Goal: Transaction & Acquisition: Purchase product/service

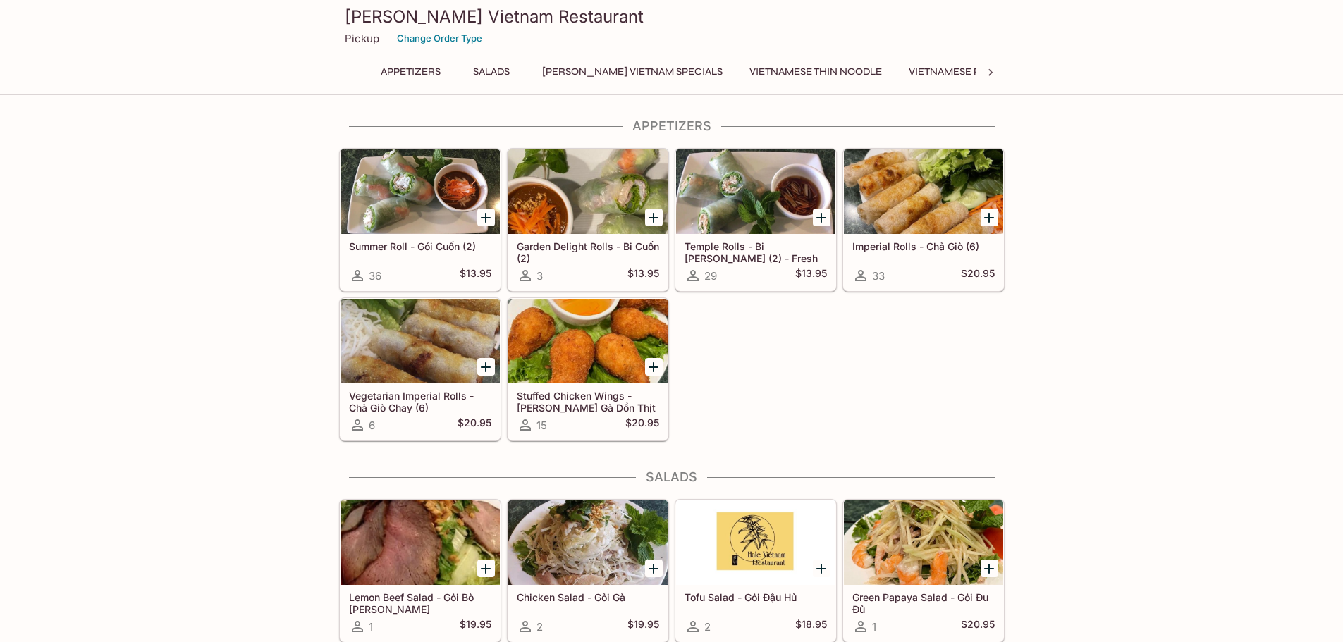
click at [752, 203] on div at bounding box center [755, 191] width 159 height 85
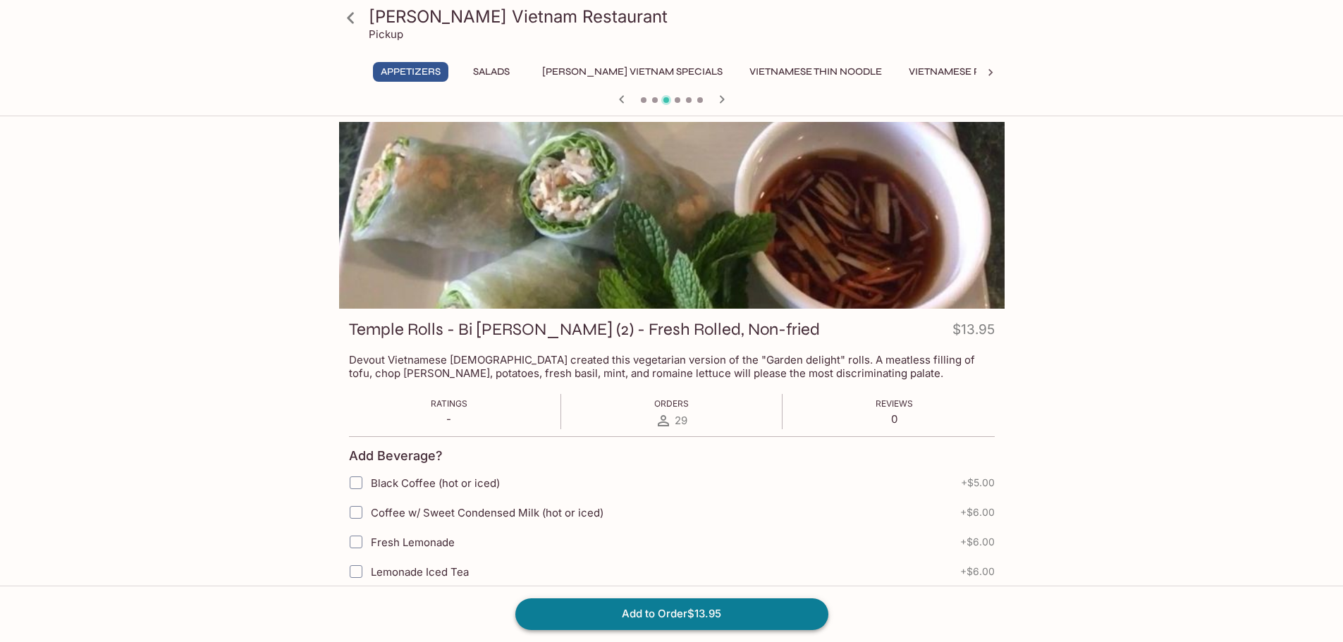
click at [757, 616] on button "Add to Order $13.95" at bounding box center [671, 614] width 313 height 31
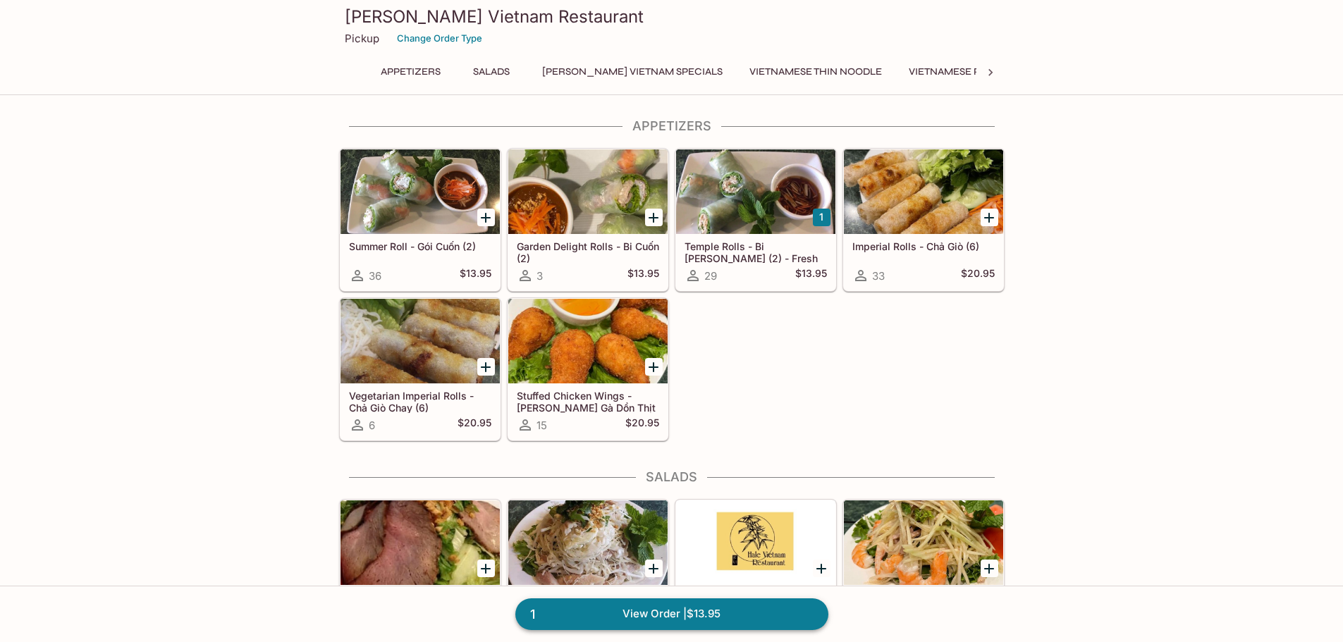
click at [717, 611] on link "1 View Order | $13.95" at bounding box center [671, 614] width 313 height 31
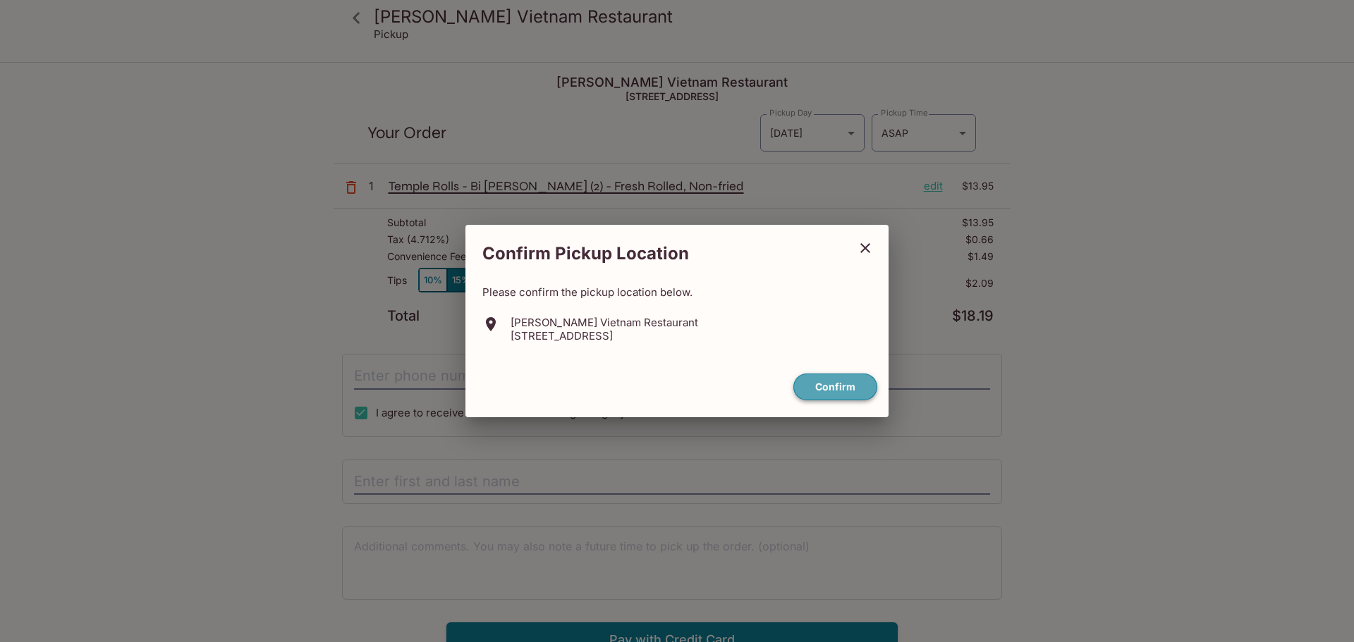
click at [846, 388] on button "Confirm" at bounding box center [835, 387] width 84 height 27
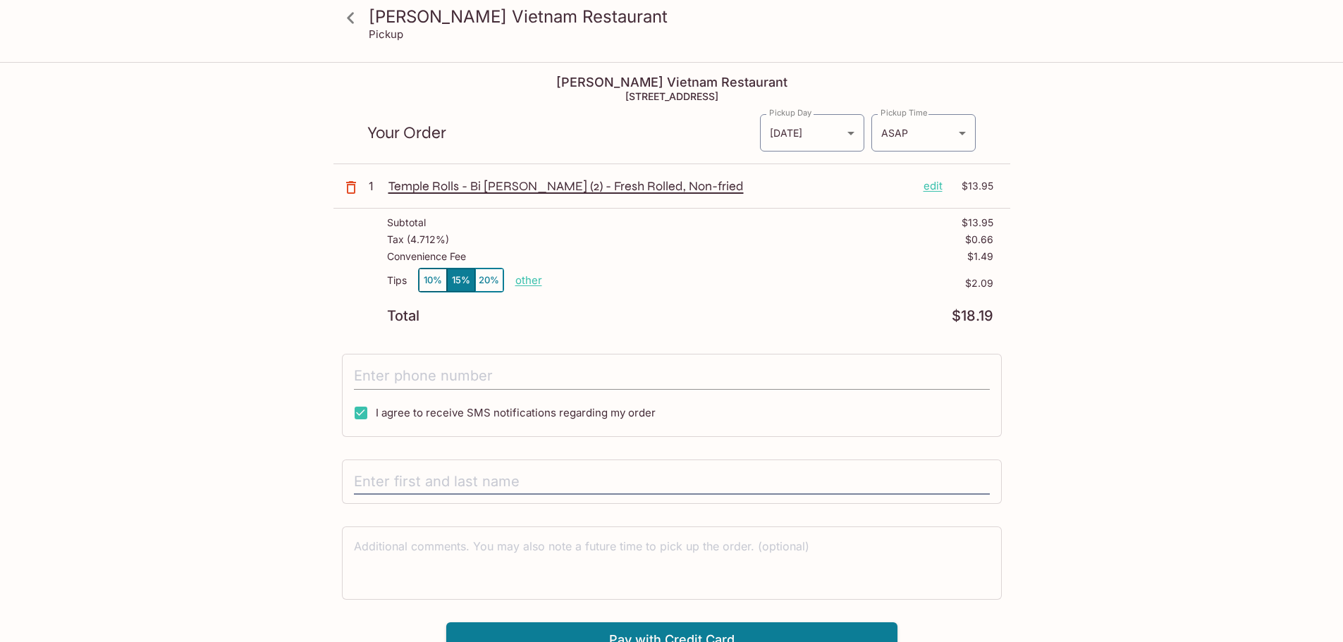
click at [506, 381] on input "tel" at bounding box center [672, 376] width 636 height 27
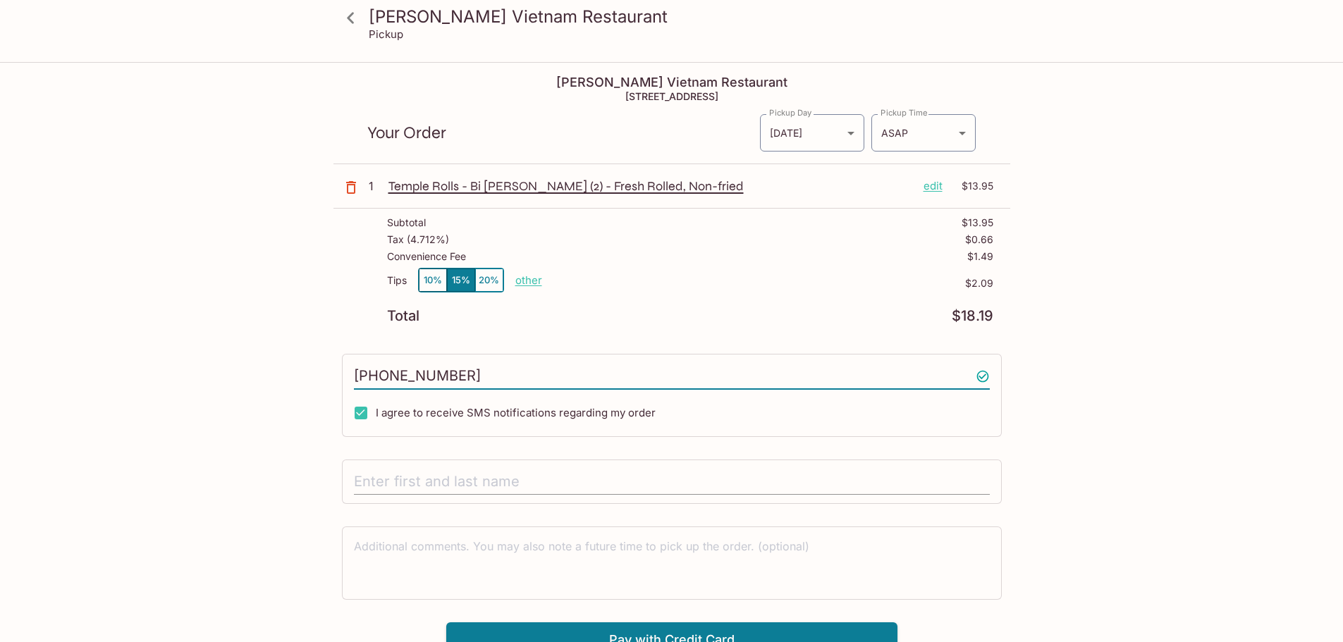
type input "[PHONE_NUMBER]"
click at [537, 487] on input "text" at bounding box center [672, 482] width 636 height 27
type input "[PERSON_NAME]"
click at [916, 136] on body "[PERSON_NAME] Vietnam Restaurant Pickup [PERSON_NAME] [GEOGRAPHIC_DATA] Restaur…" at bounding box center [671, 384] width 1343 height 642
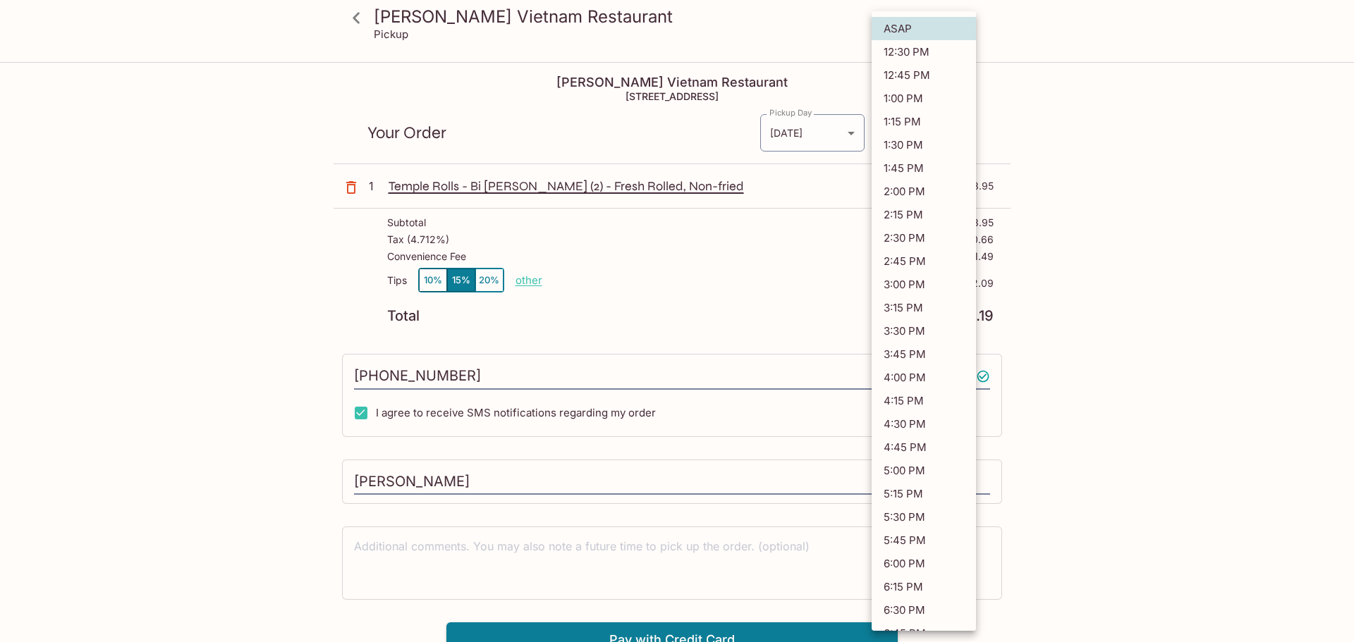
click at [1116, 332] on div at bounding box center [677, 321] width 1354 height 642
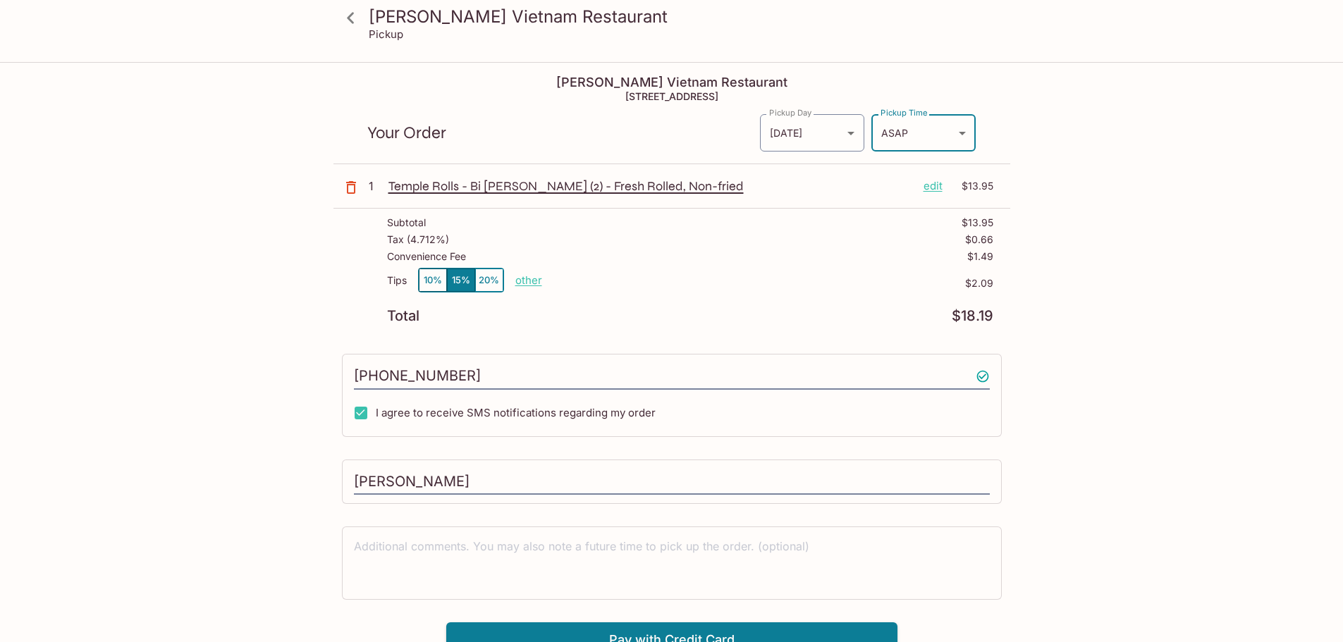
click at [921, 147] on body "[PERSON_NAME] Vietnam Restaurant Pickup [PERSON_NAME] [GEOGRAPHIC_DATA] Restaur…" at bounding box center [671, 384] width 1343 height 642
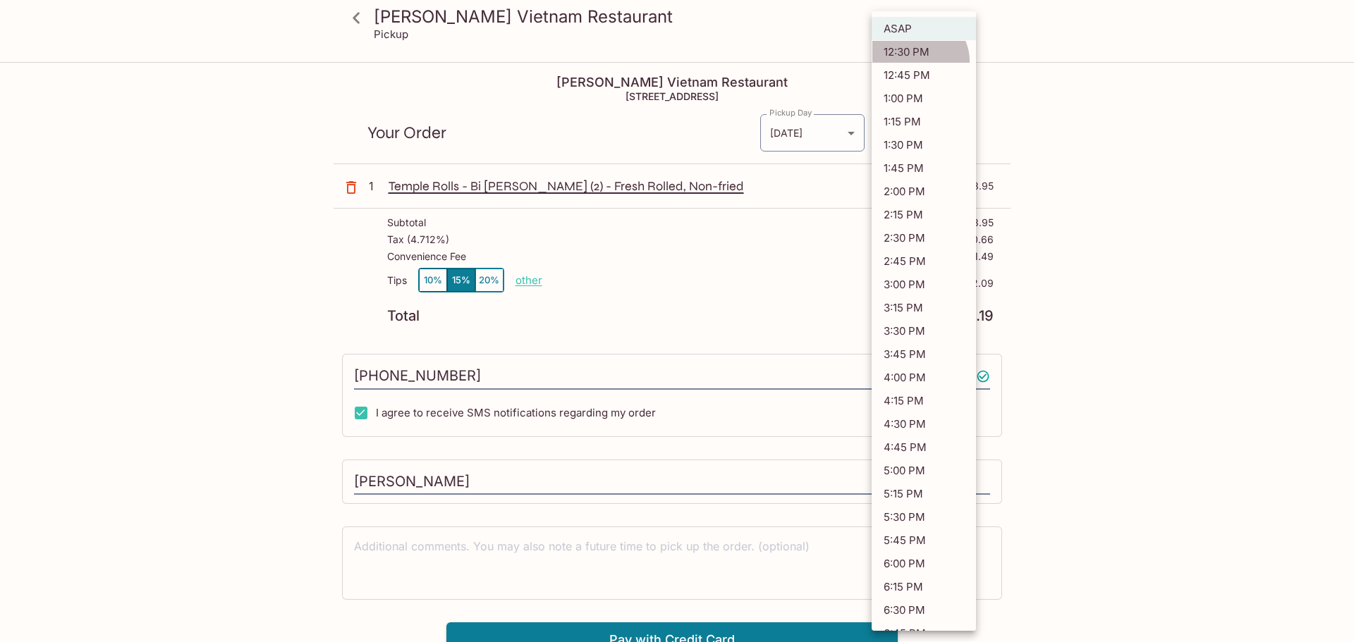
click at [916, 61] on li "12:30 PM" at bounding box center [923, 51] width 104 height 23
type input "[DATE]T22:30:14.000000Z"
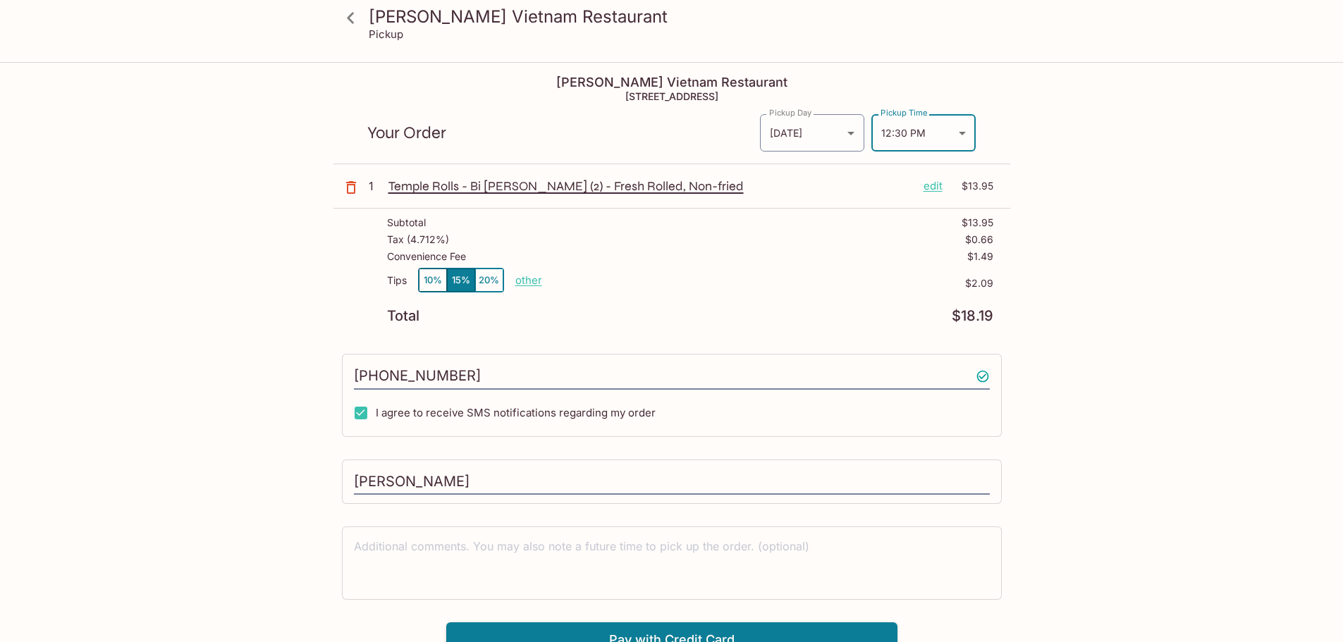
scroll to position [63, 0]
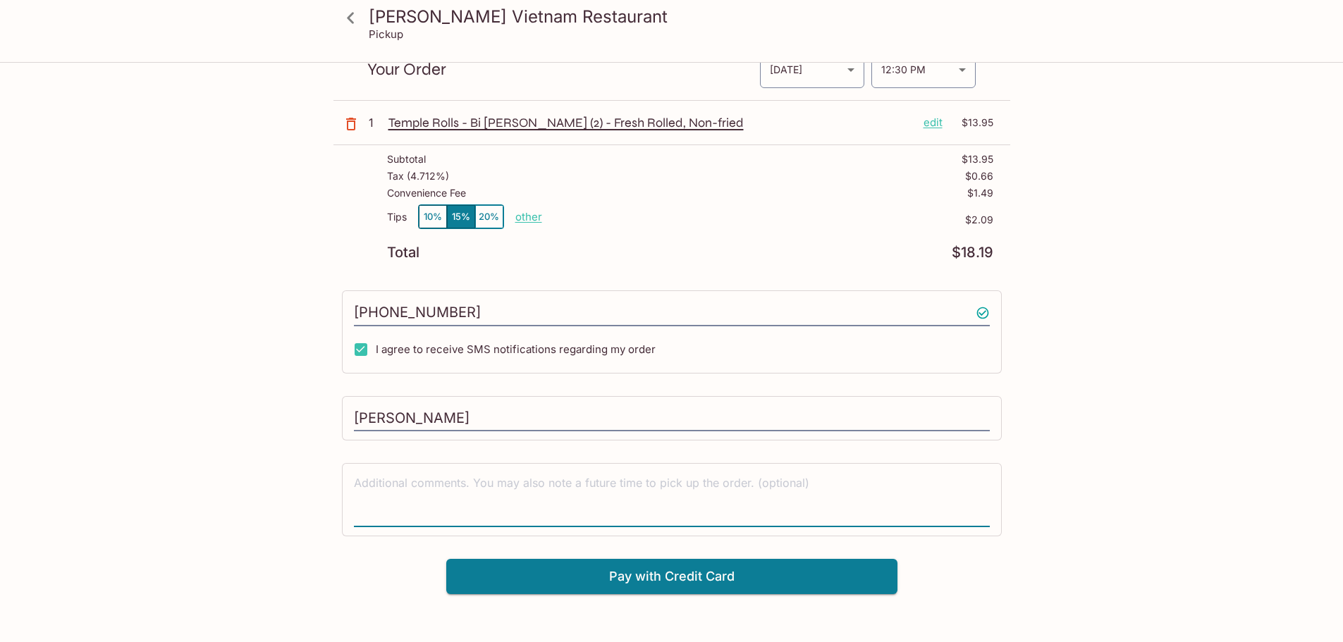
click at [546, 505] on textarea at bounding box center [672, 499] width 636 height 49
click at [165, 379] on div "[PERSON_NAME] Vietnam Restaurant Pickup [PERSON_NAME] [GEOGRAPHIC_DATA] Restaur…" at bounding box center [671, 321] width 1343 height 642
click at [429, 227] on button "10%" at bounding box center [433, 216] width 28 height 23
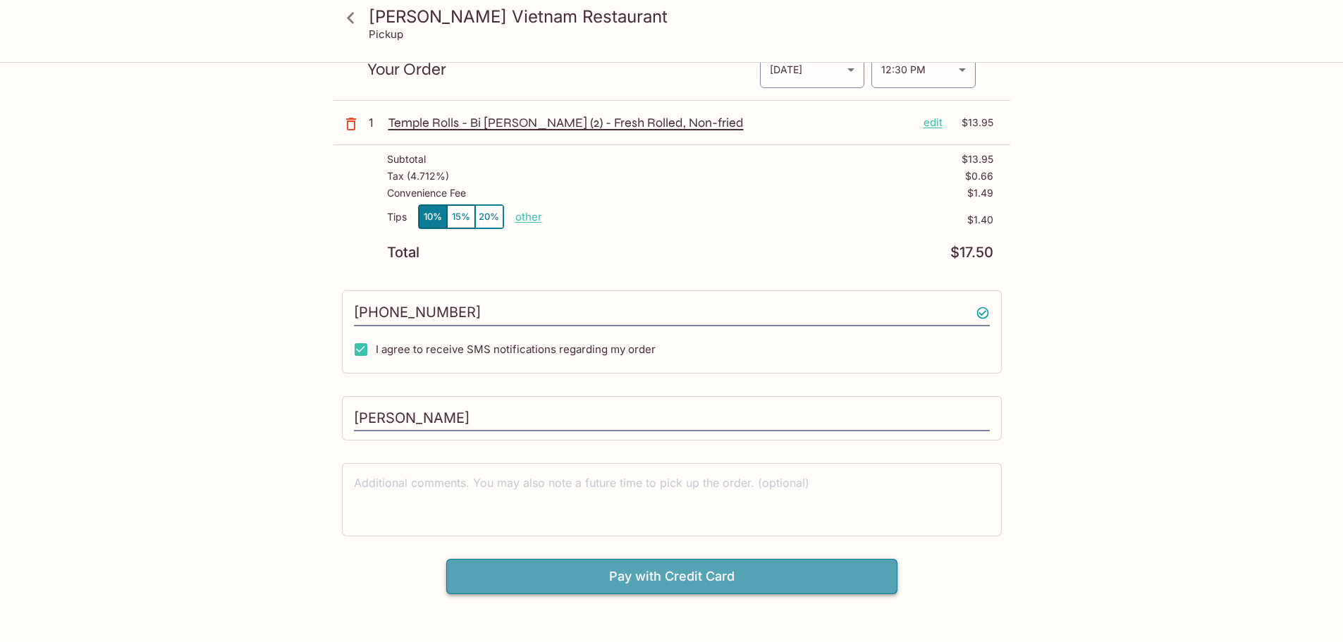
click at [698, 577] on button "Pay with Credit Card" at bounding box center [671, 576] width 451 height 35
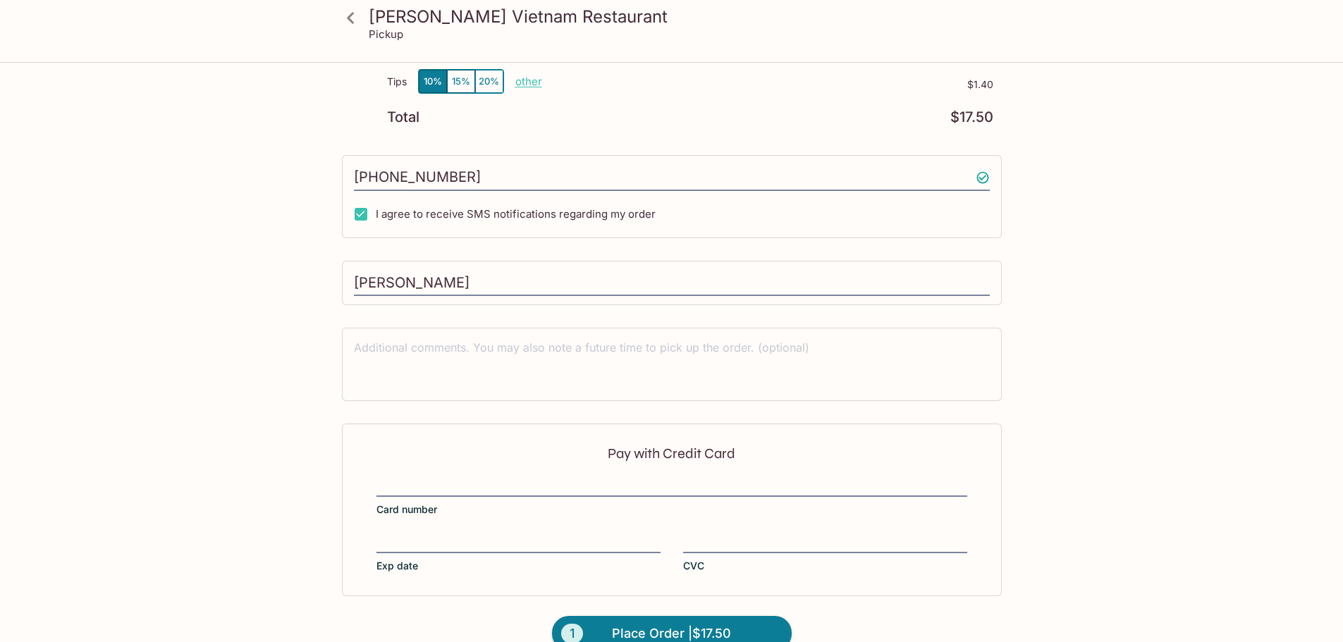
scroll to position [227, 0]
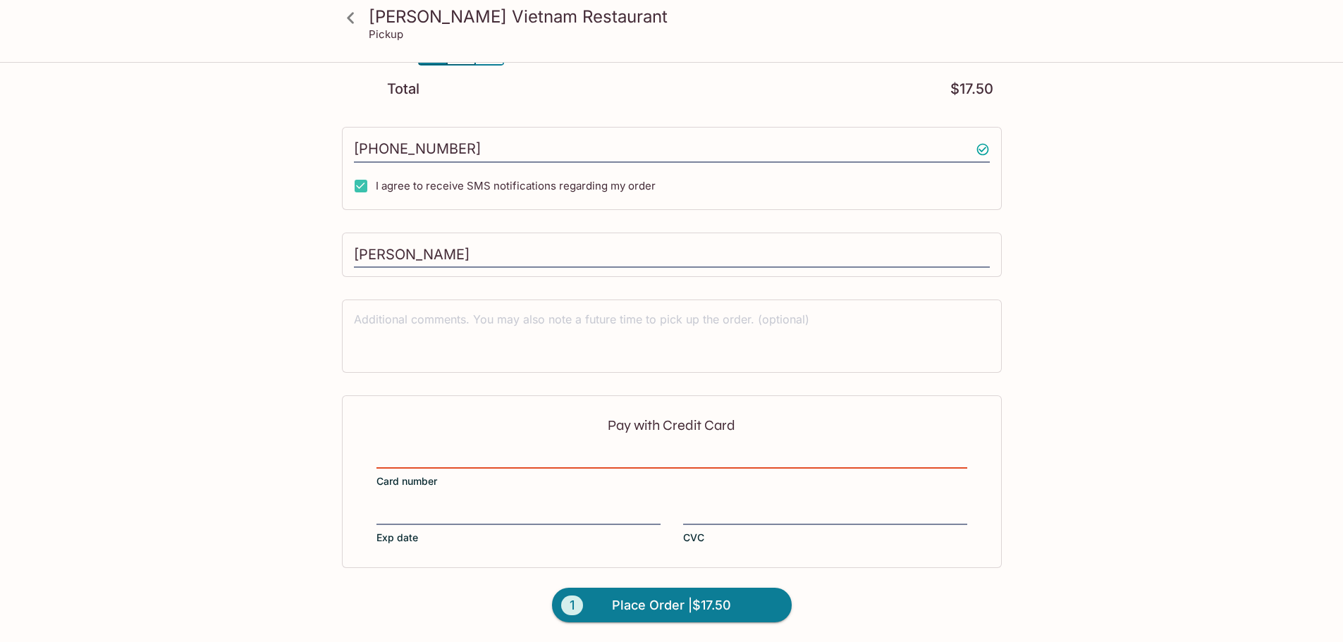
click at [1123, 453] on div "[PERSON_NAME] Vietnam Restaurant Pickup [PERSON_NAME] [GEOGRAPHIC_DATA] Restaur…" at bounding box center [671, 157] width 1343 height 642
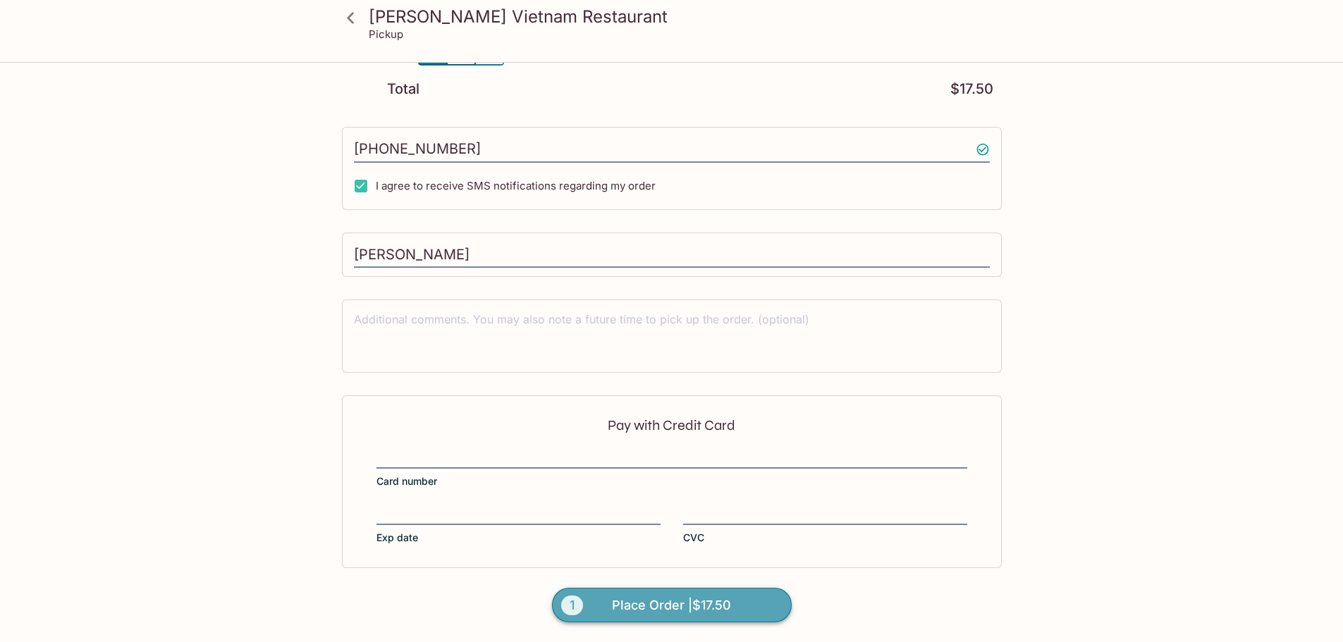
click at [684, 600] on span "Place Order | $17.50" at bounding box center [671, 605] width 119 height 23
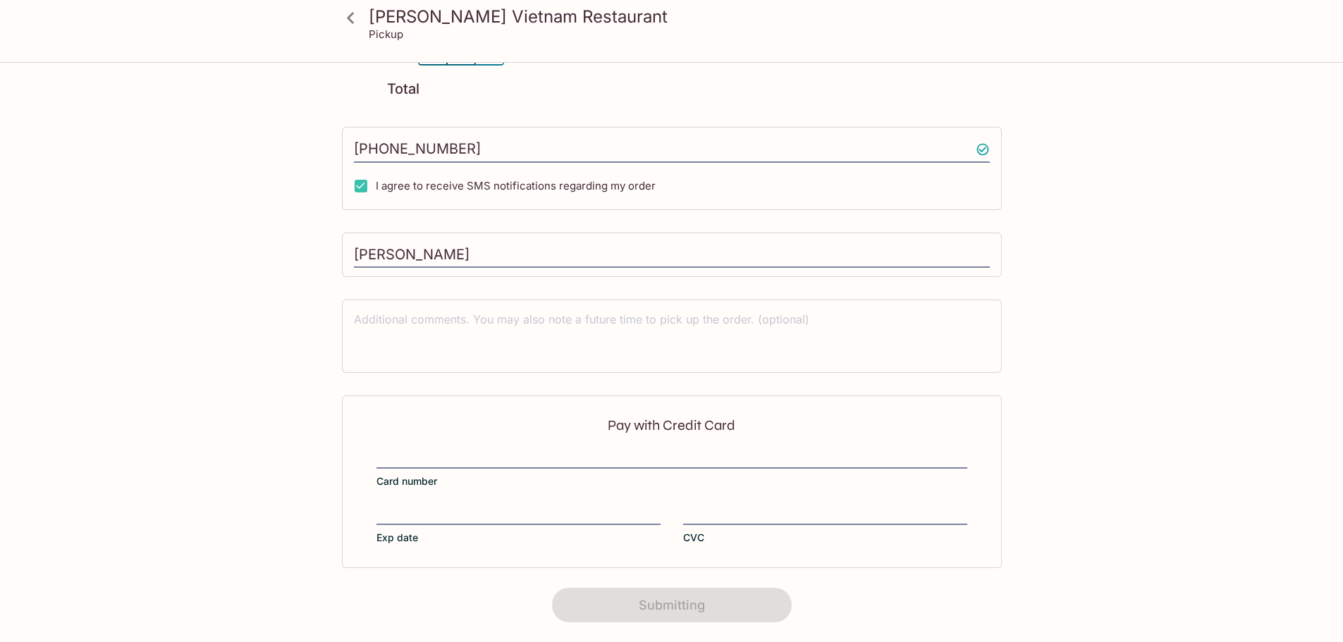
scroll to position [177, 0]
